Goal: Task Accomplishment & Management: Complete application form

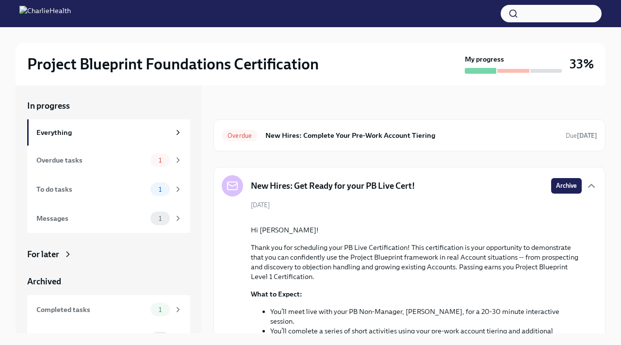
scroll to position [364, 0]
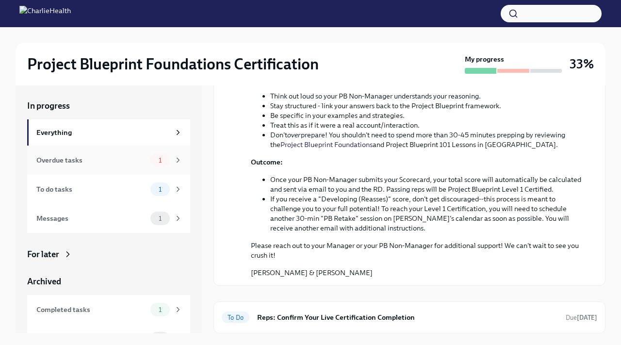
click at [168, 152] on div "Overdue tasks 1" at bounding box center [108, 160] width 163 height 29
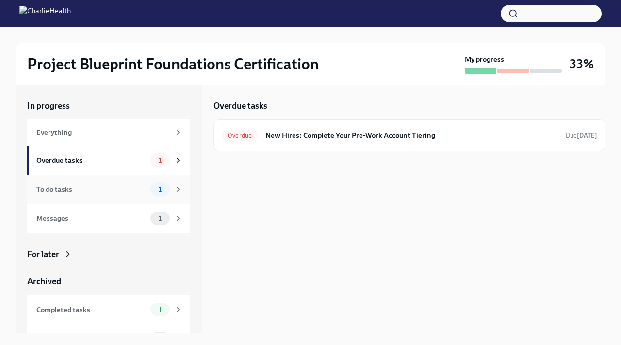
click at [154, 178] on div "To do tasks 1" at bounding box center [108, 189] width 163 height 29
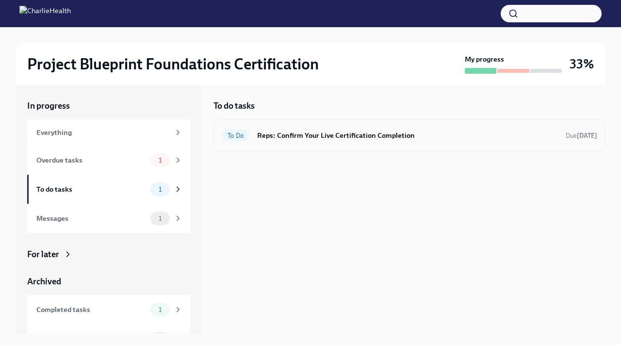
click at [318, 137] on h6 "Reps: Confirm Your Live Certification Completion" at bounding box center [407, 135] width 301 height 11
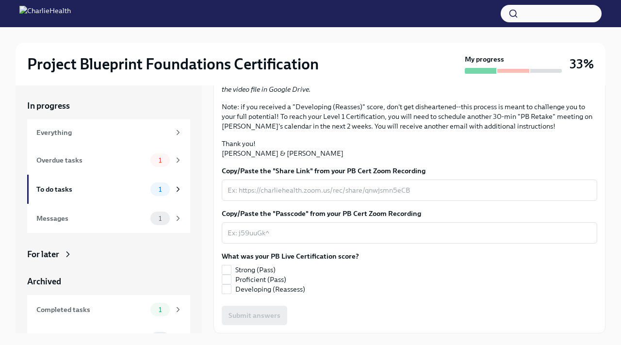
scroll to position [218, 0]
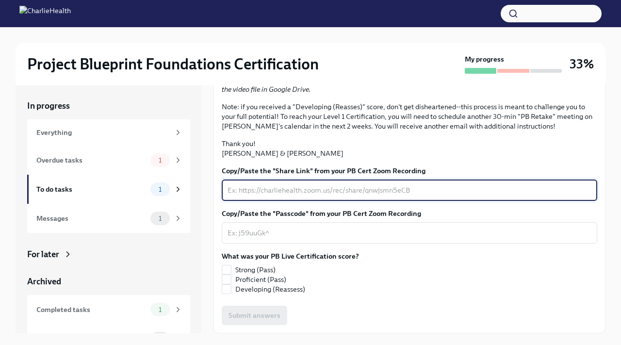
click at [310, 191] on textarea "Copy/Paste the "Share Link" from your PB Cert Zoom Recording" at bounding box center [410, 190] width 364 height 12
paste textarea "[URL][DOMAIN_NAME]"
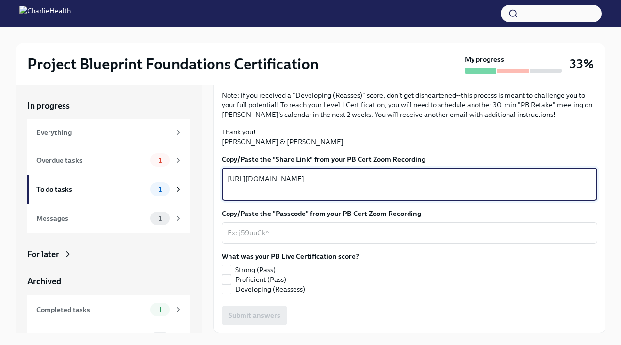
type textarea "[URL][DOMAIN_NAME]"
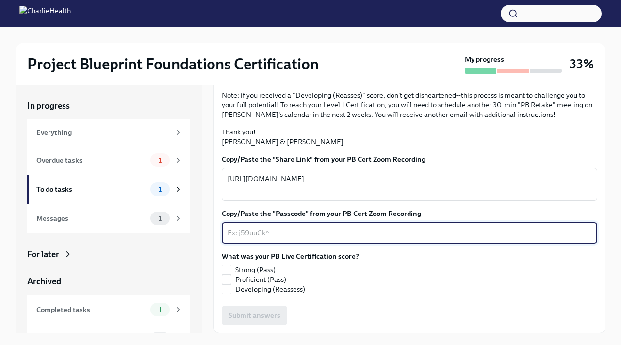
click at [293, 239] on textarea "Copy/Paste the "Passcode" from your PB Cert Zoom Recording" at bounding box center [410, 233] width 364 height 12
paste textarea "E=js+0G8"
type textarea "E=js+0G8"
